Goal: Transaction & Acquisition: Purchase product/service

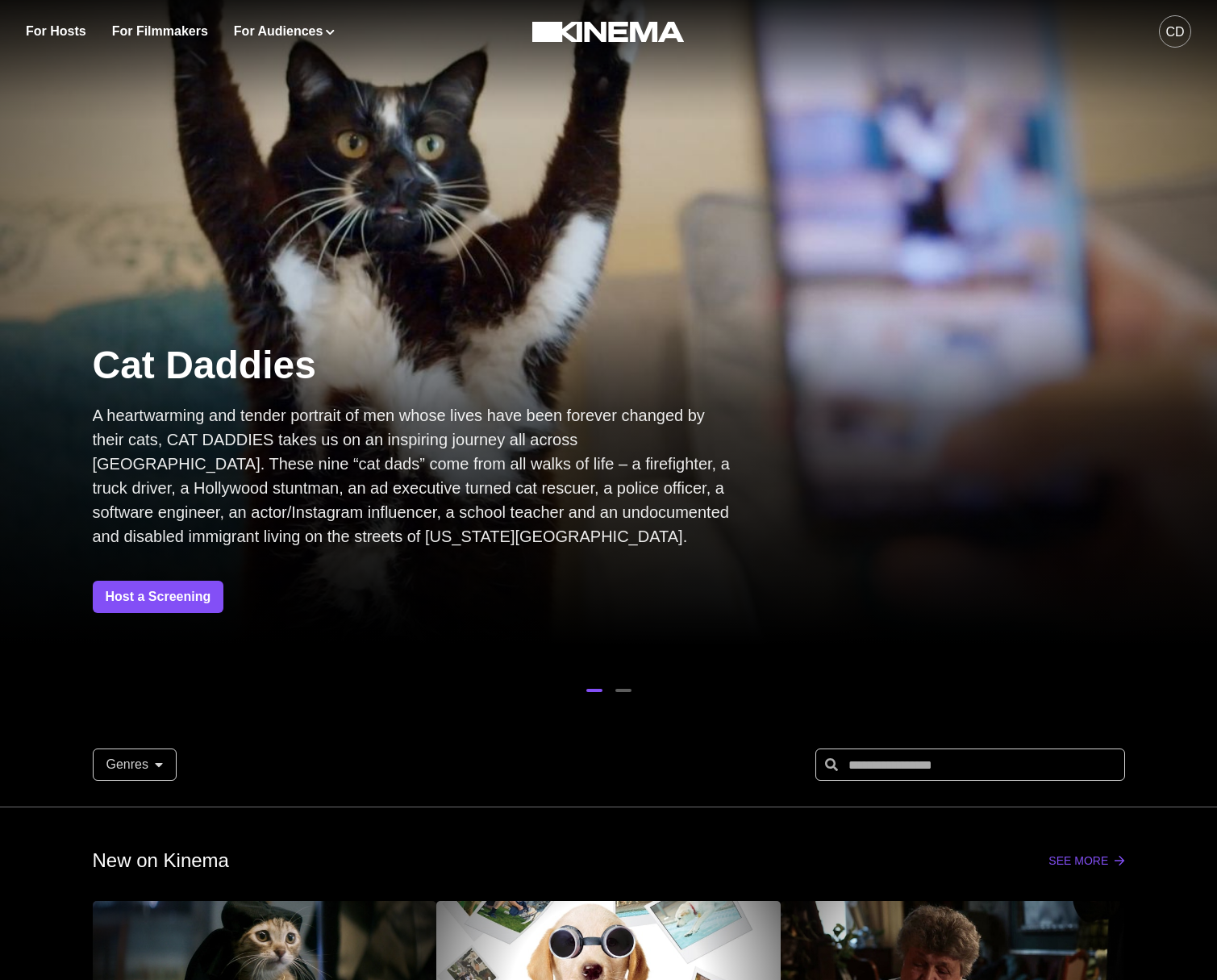
click at [1183, 41] on div "CD" at bounding box center [1175, 33] width 19 height 20
drag, startPoint x: 604, startPoint y: 150, endPoint x: 413, endPoint y: 56, distance: 212.9
click at [597, 146] on div at bounding box center [608, 322] width 1217 height 685
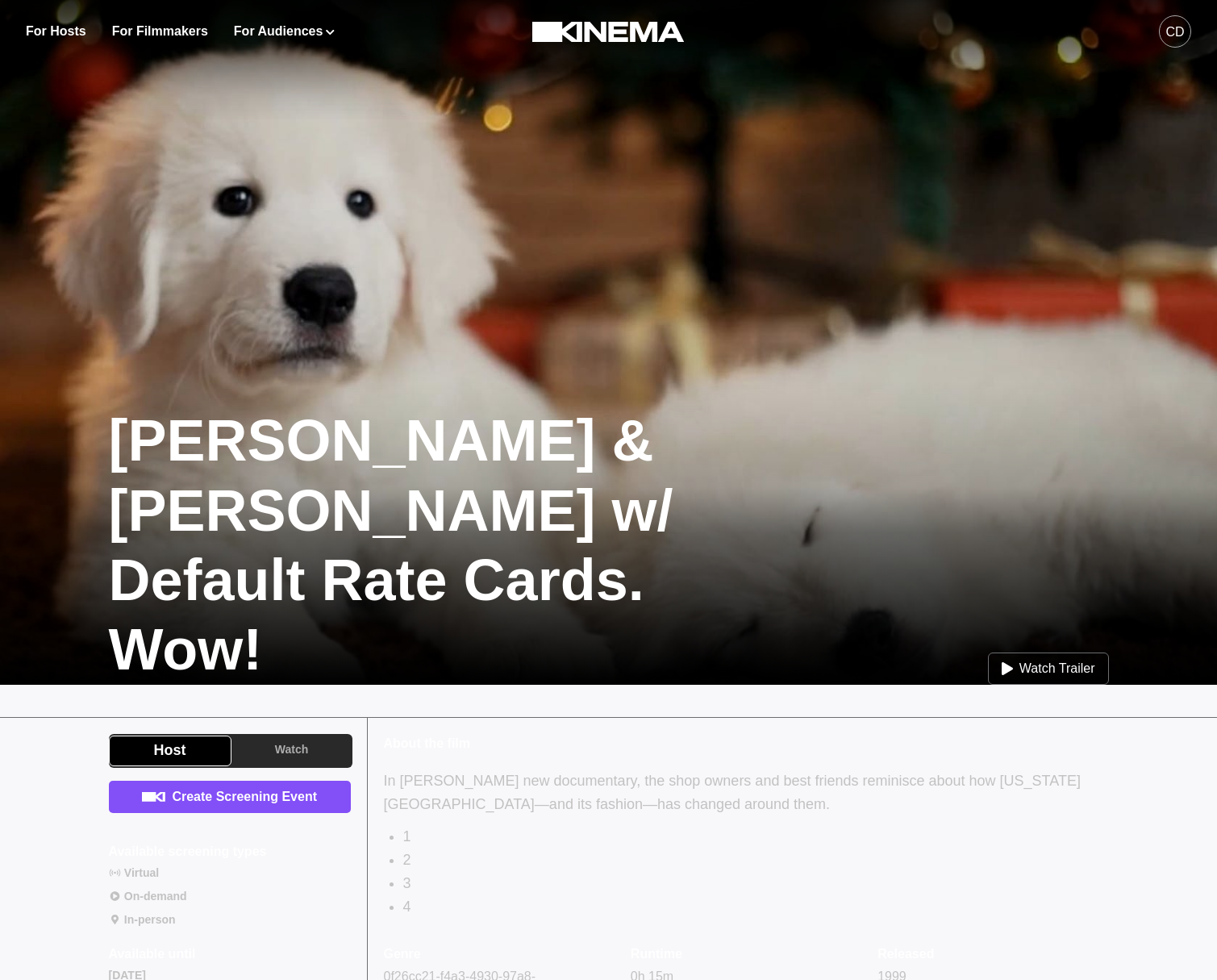
scroll to position [235, 0]
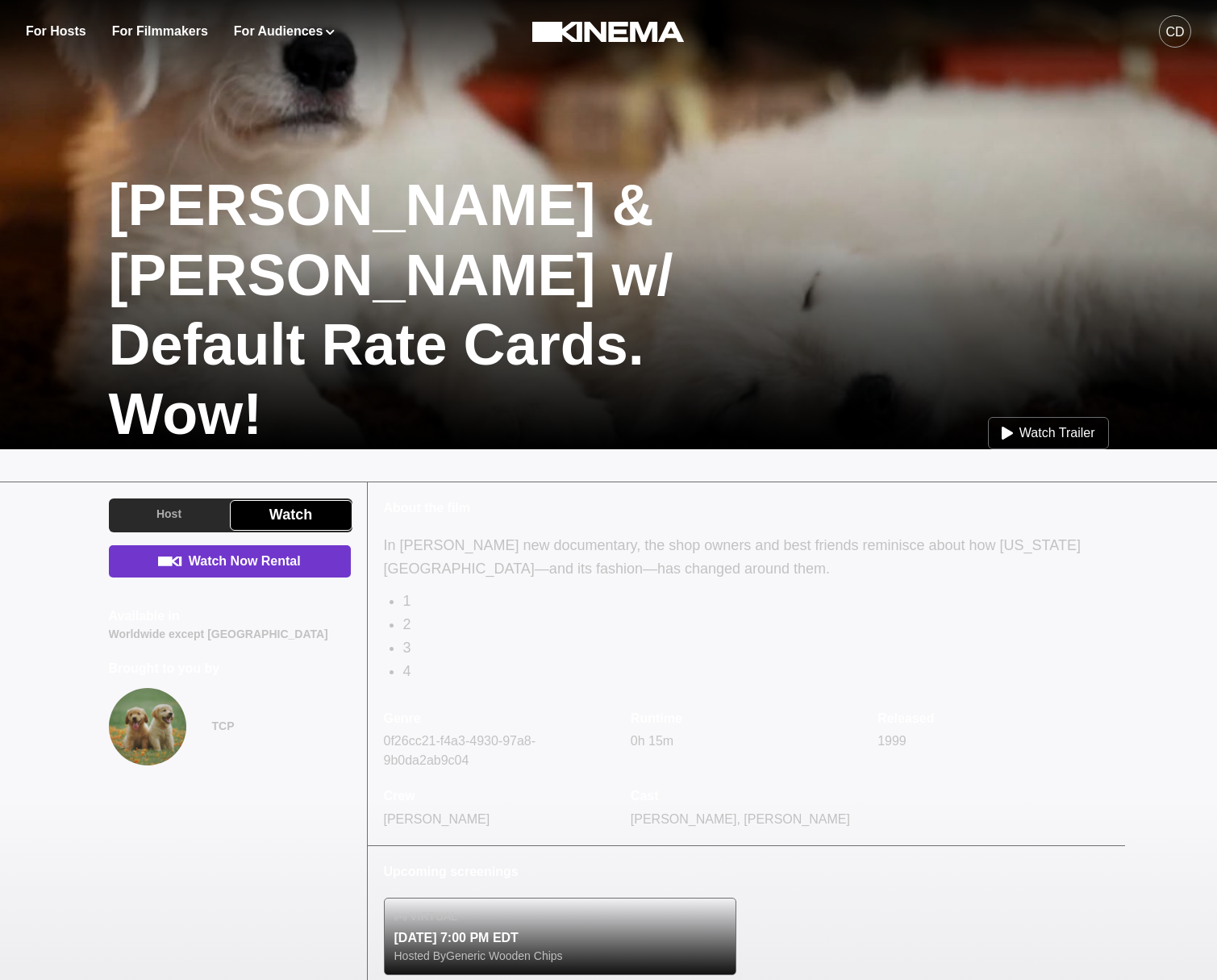
click at [222, 568] on link "Watch Now Rental" at bounding box center [230, 561] width 242 height 33
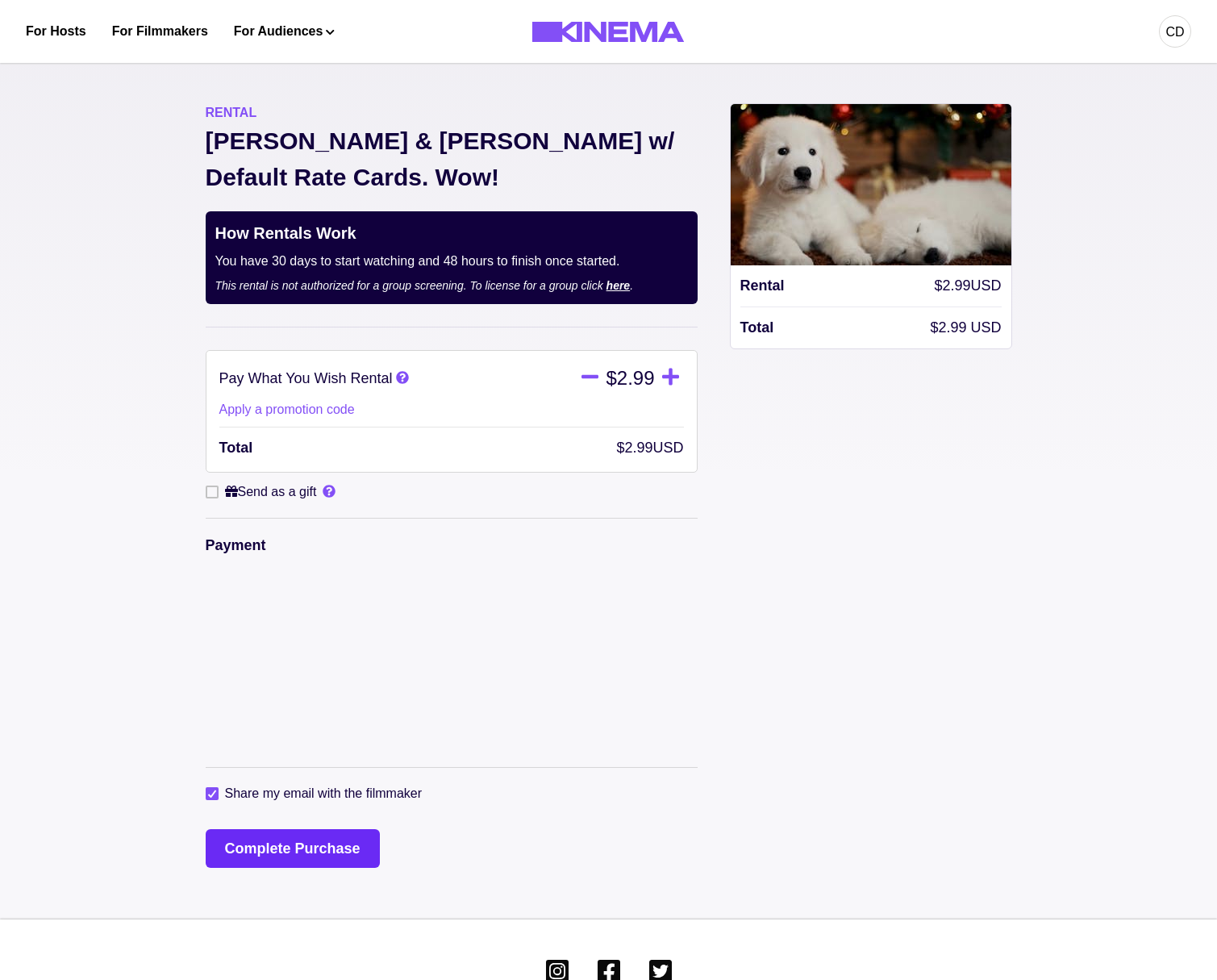
click at [278, 829] on button "Complete Purchase" at bounding box center [292, 848] width 174 height 38
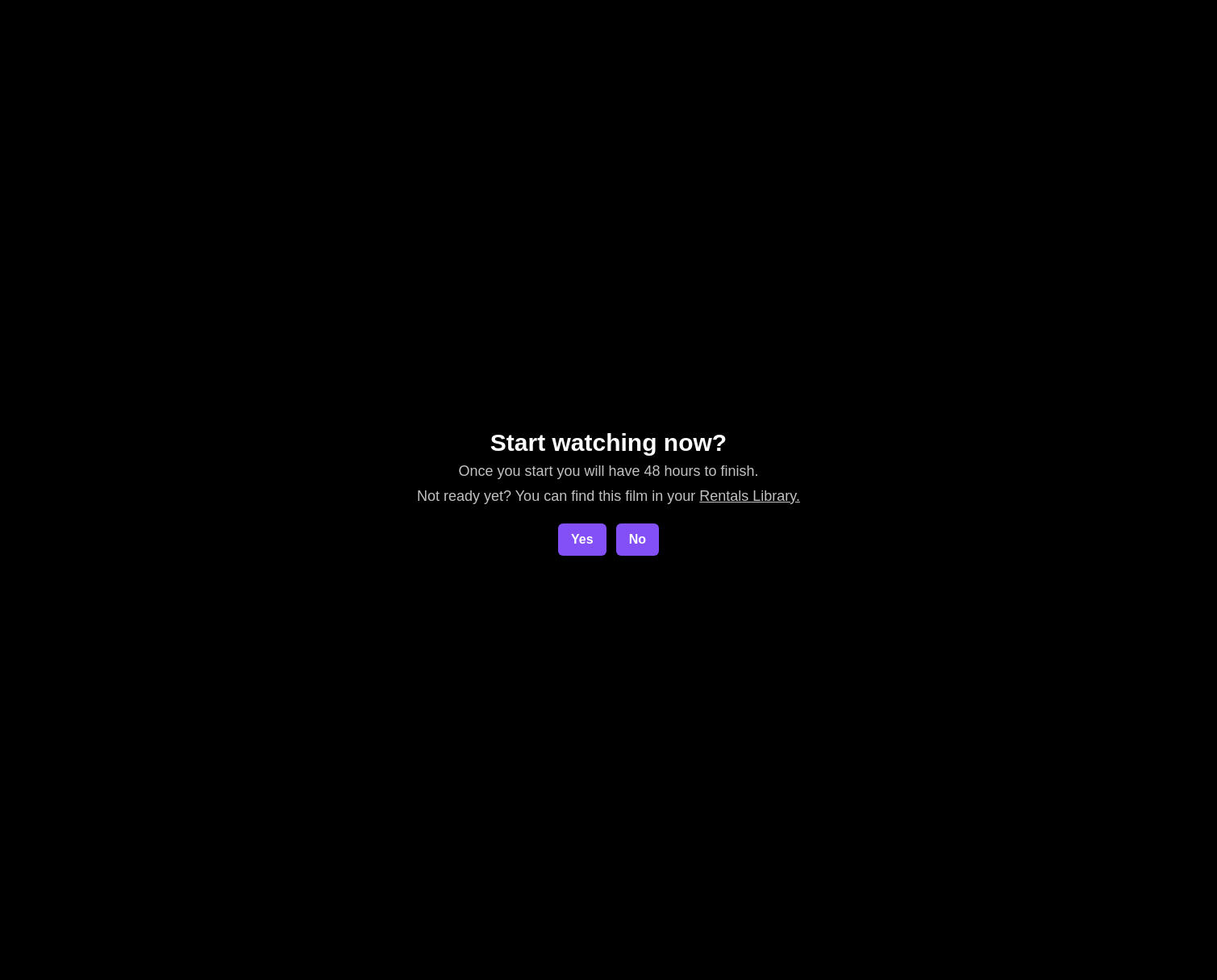
click at [754, 864] on div "Start watching now? Once you start you will have 48 hours to finish. Not ready …" at bounding box center [608, 490] width 1217 height 980
click at [185, 163] on div "Start watching now? Once you start you will have 48 hours to finish. Not ready …" at bounding box center [608, 490] width 1217 height 980
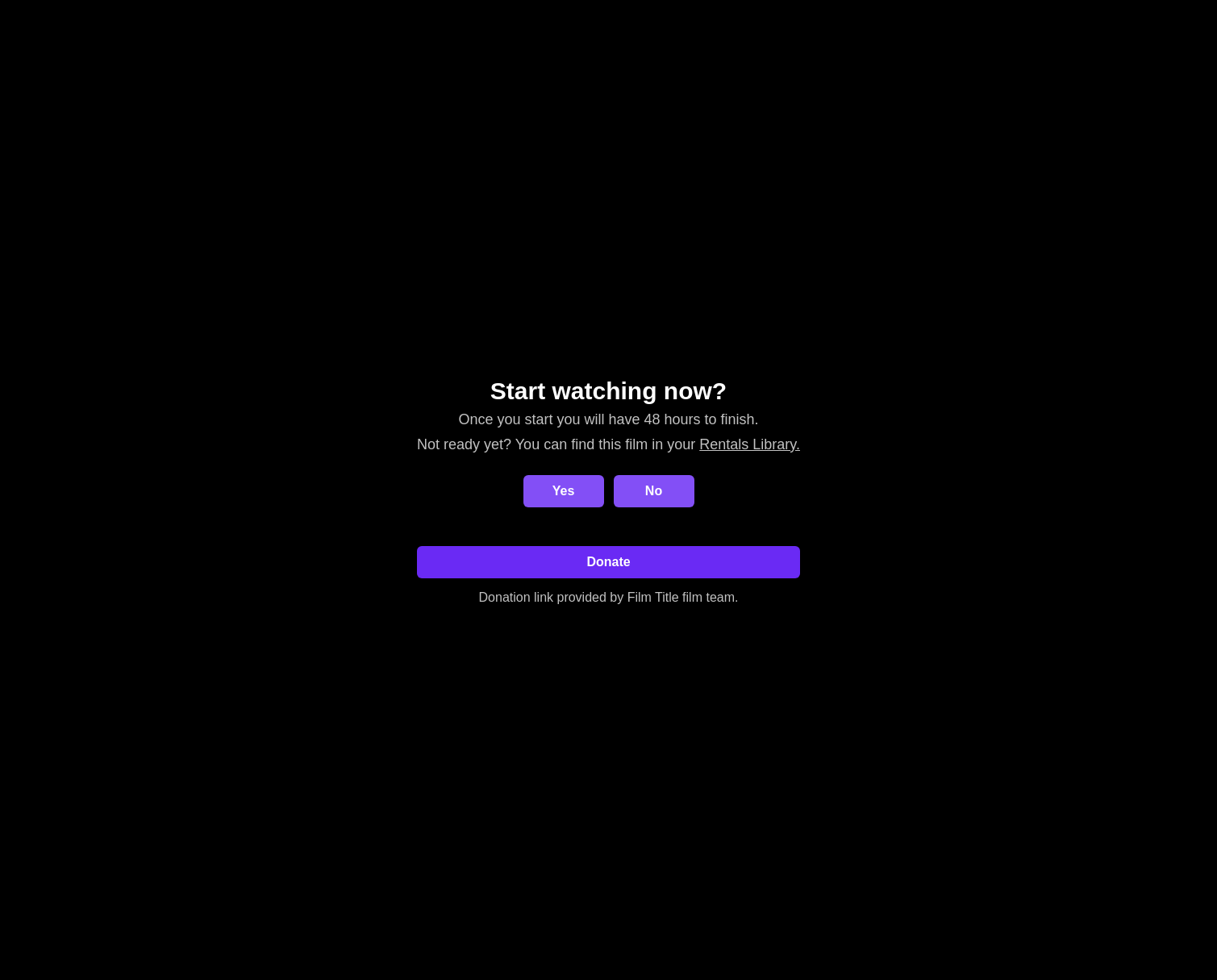
click at [712, 564] on link "Donate" at bounding box center [608, 562] width 383 height 33
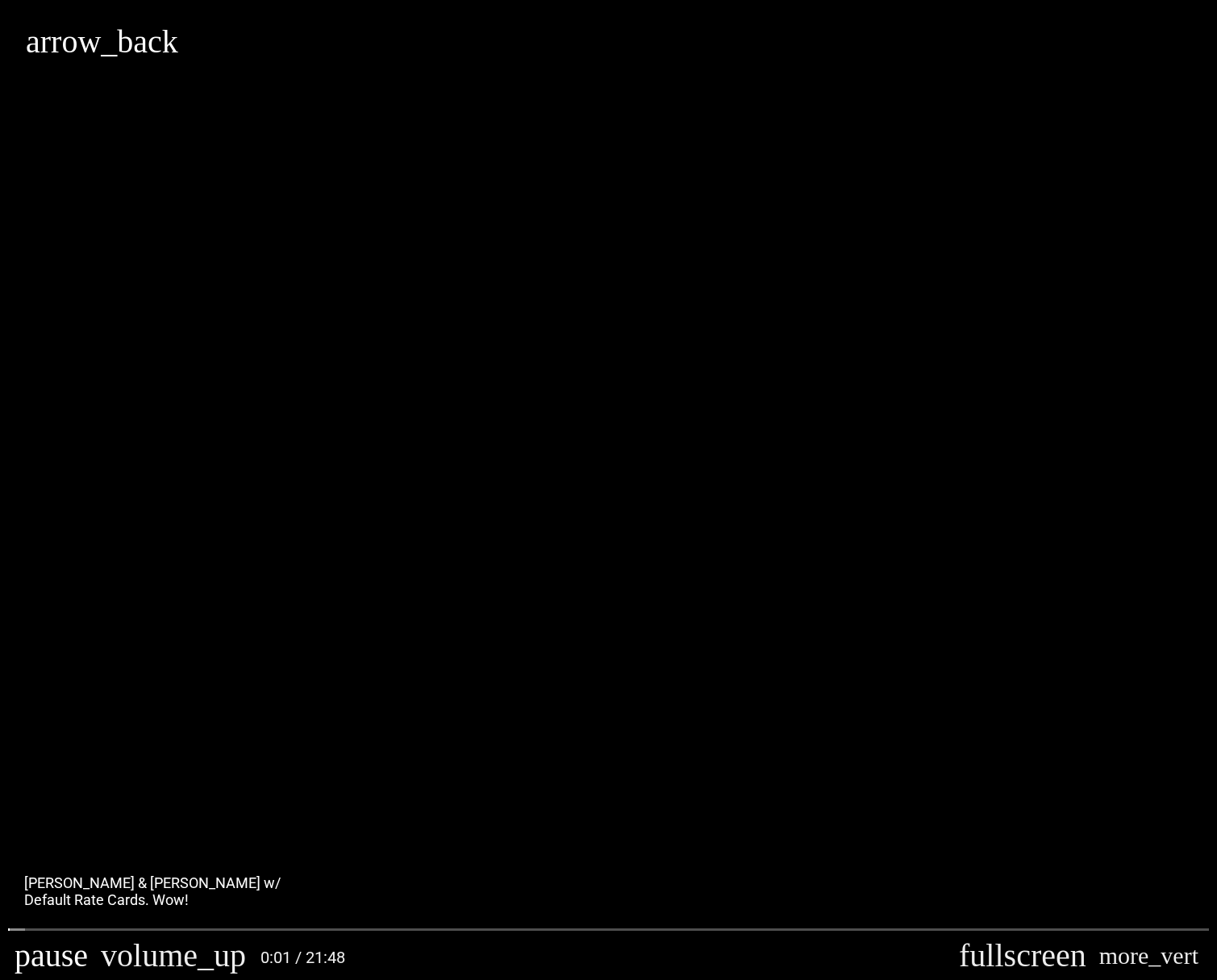
type input "********"
click at [25, 956] on button "pause" at bounding box center [51, 955] width 87 height 48
type input "********"
click at [488, 618] on div "cast_connected Connected" at bounding box center [608, 490] width 1217 height 980
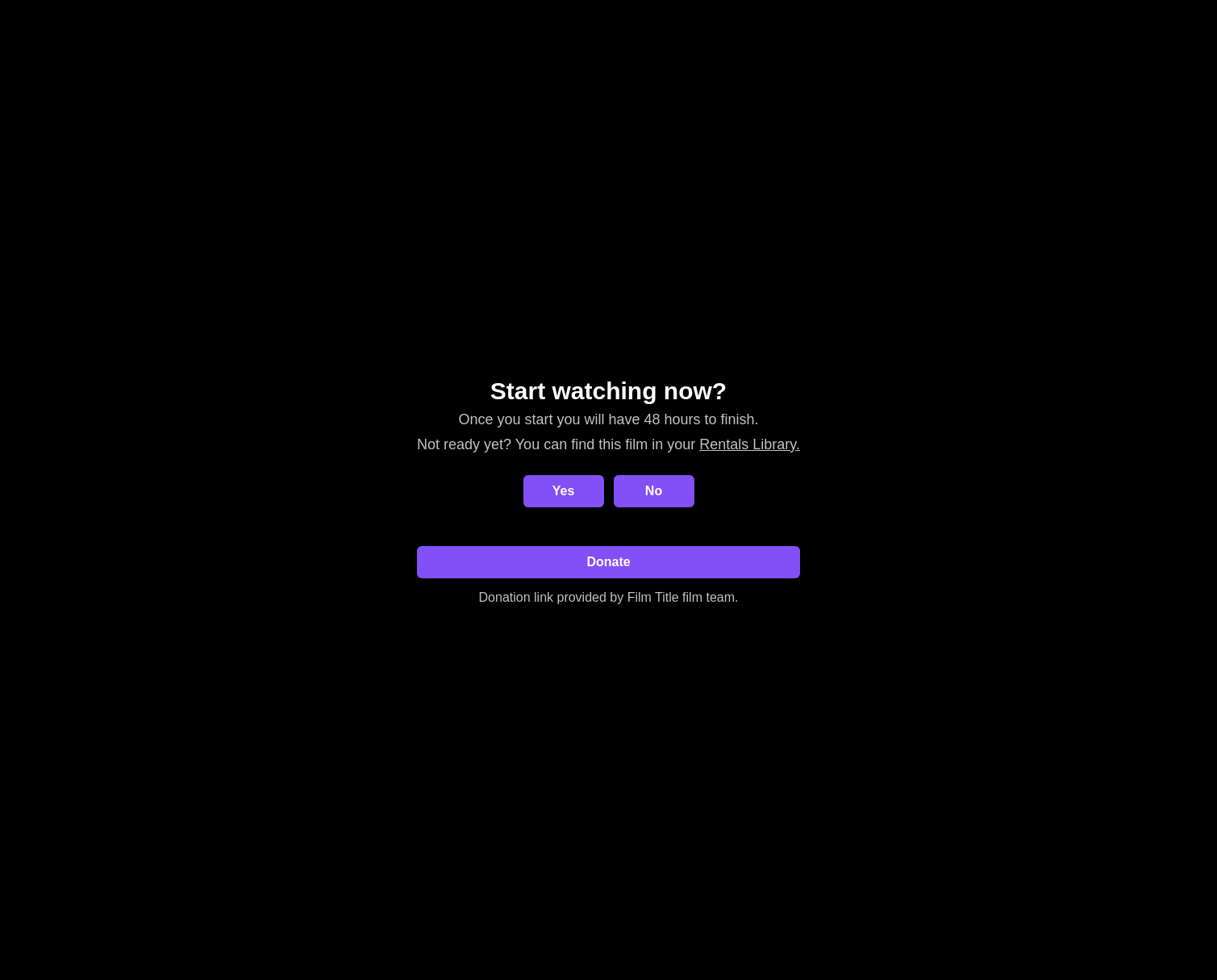
click at [969, 341] on div "Start watching now? Once you start you will have 48 hours to finish. Not ready …" at bounding box center [608, 490] width 1217 height 980
click at [611, 175] on div "Start watching now? Once you start you will have 48 hours to finish. Not ready …" at bounding box center [608, 490] width 1217 height 980
drag, startPoint x: 792, startPoint y: 755, endPoint x: 709, endPoint y: 551, distance: 220.2
click at [792, 754] on div "Start watching now? Once you start you will have 48 hours to finish. Not ready …" at bounding box center [608, 490] width 1217 height 980
click at [662, 546] on div "Start watching now? Once you start you will have 48 hours to finish. Not ready …" at bounding box center [608, 490] width 403 height 254
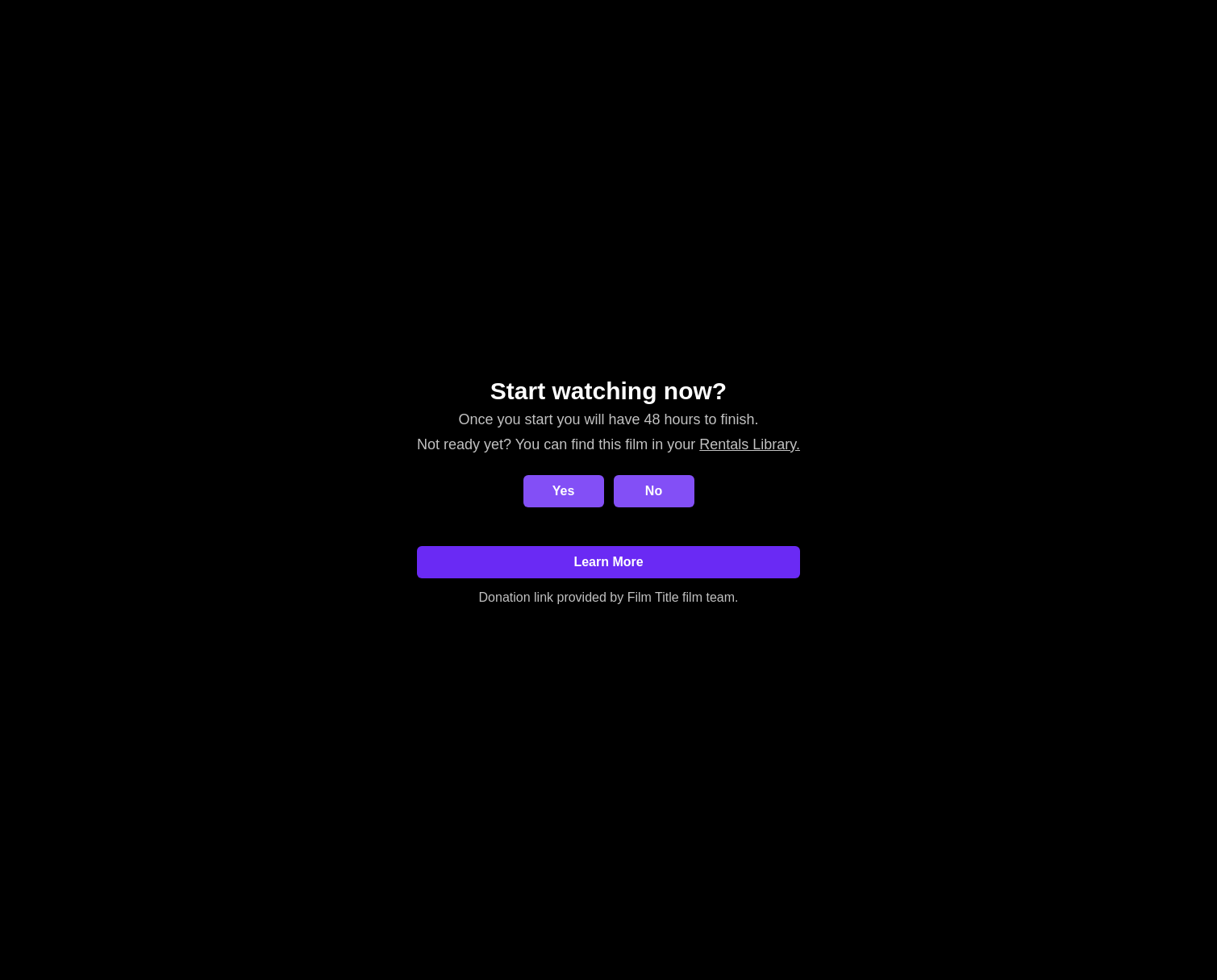
click at [683, 558] on link "Learn More" at bounding box center [608, 562] width 383 height 33
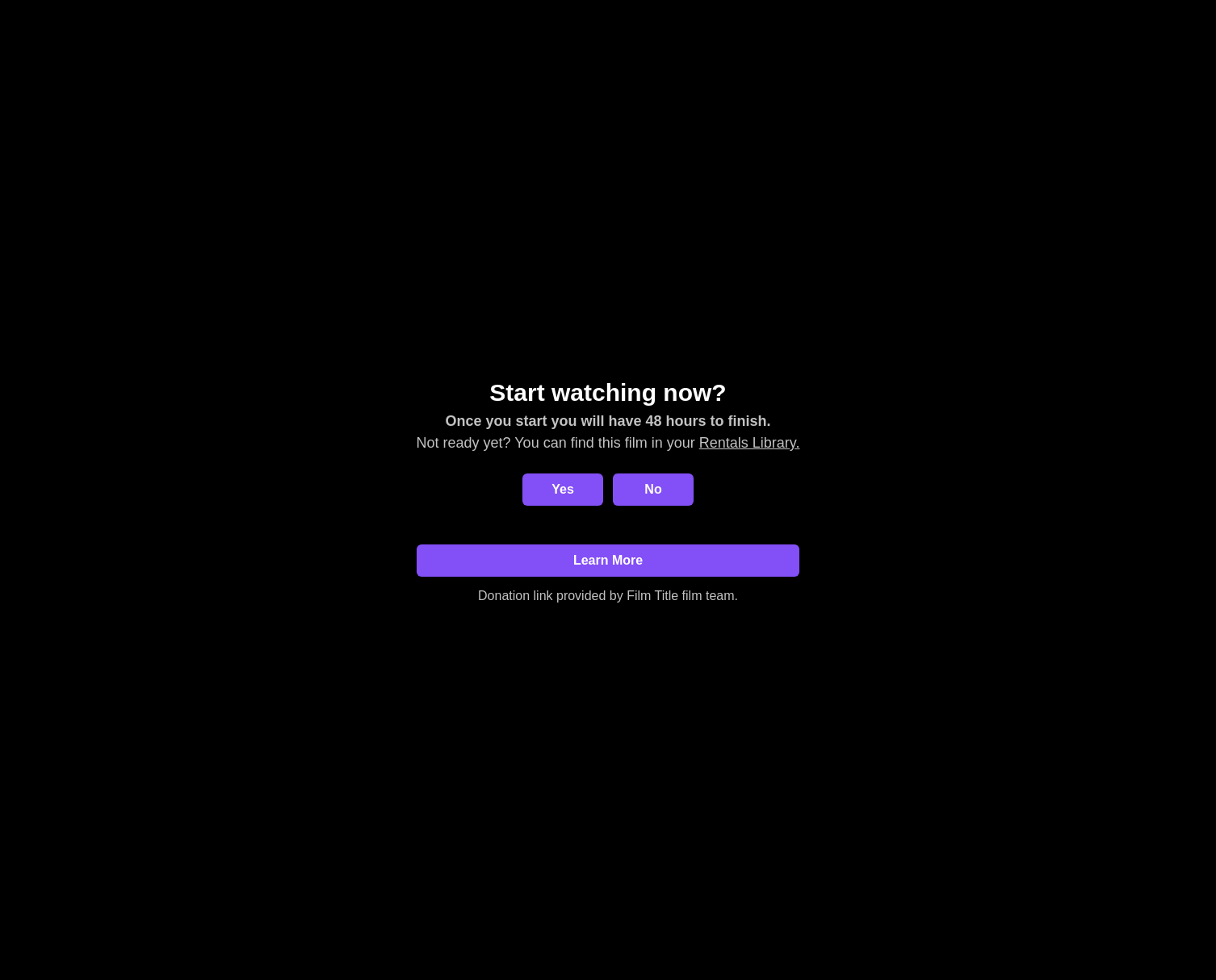
click at [527, 774] on div "Start watching now? Once you start you will have 48 hours to finish. Not ready …" at bounding box center [608, 490] width 1216 height 980
click at [768, 451] on link "Rentals Library." at bounding box center [749, 442] width 101 height 16
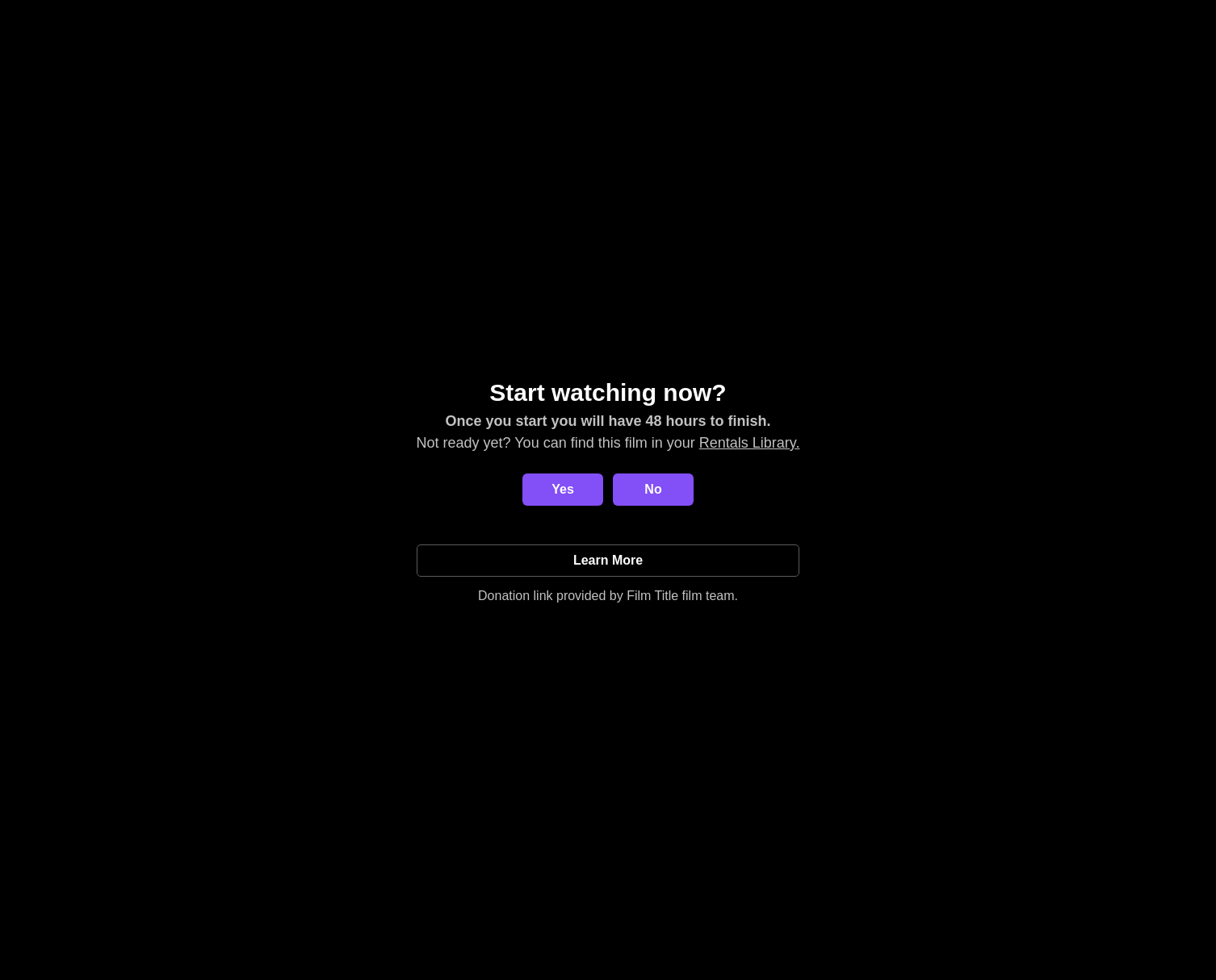
drag, startPoint x: 561, startPoint y: 683, endPoint x: 646, endPoint y: 582, distance: 132.0
click at [583, 651] on div "Start watching now? Once you start you will have 48 hours to finish. Not ready …" at bounding box center [608, 490] width 1216 height 980
click at [617, 608] on div "Start watching now? Once you start you will have 48 hours to finish. Not ready …" at bounding box center [608, 490] width 403 height 251
click at [777, 731] on div "Start watching now? Once you start you will have 48 hours to finish. Not ready …" at bounding box center [608, 490] width 1216 height 980
